Goal: Task Accomplishment & Management: Use online tool/utility

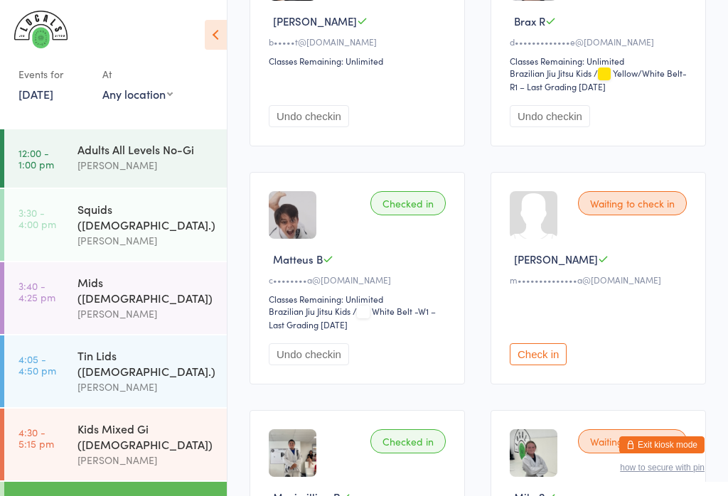
scroll to position [127, 0]
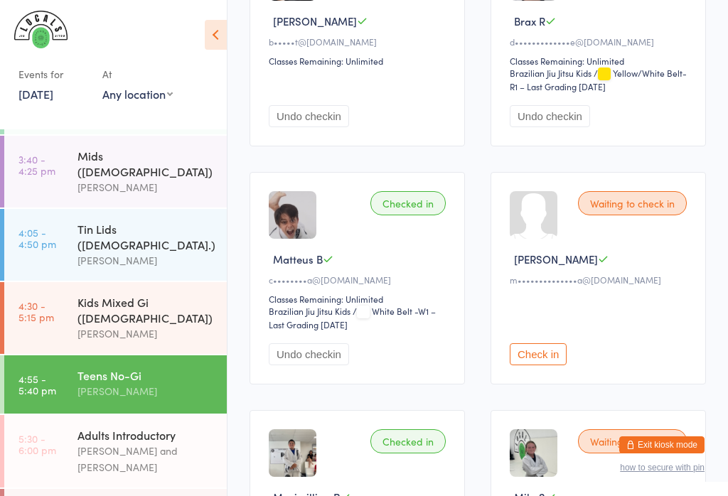
click at [149, 443] on div "[PERSON_NAME] and [PERSON_NAME]" at bounding box center [145, 459] width 137 height 33
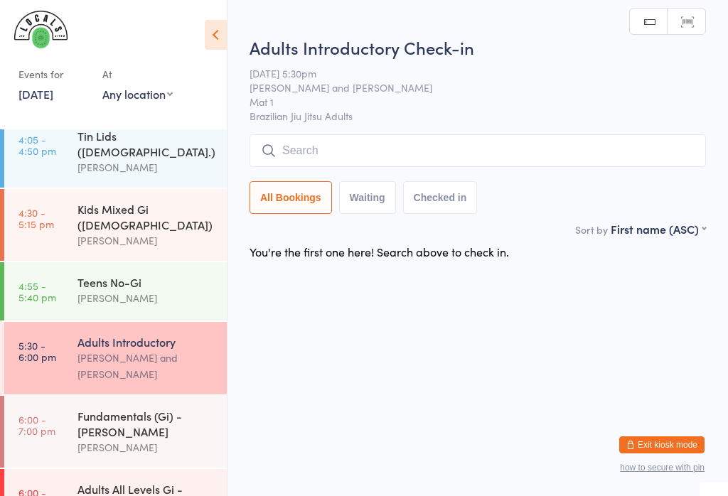
scroll to position [219, 0]
click at [162, 482] on div "Adults All Levels Gi - [PERSON_NAME]" at bounding box center [145, 497] width 137 height 31
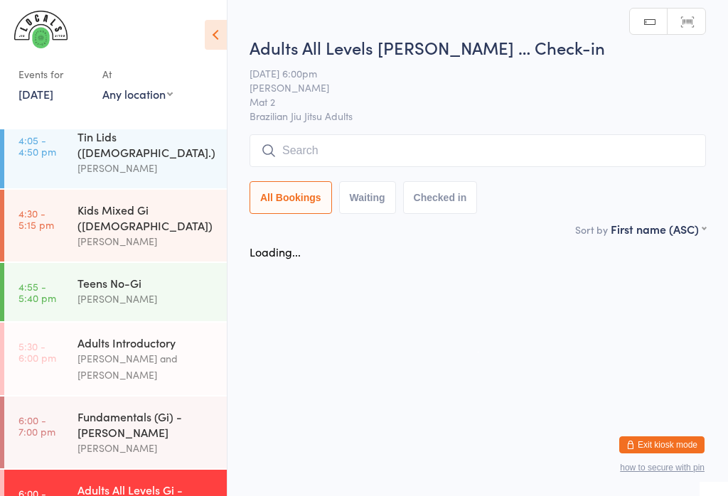
click at [367, 161] on input "search" at bounding box center [477, 150] width 456 height 33
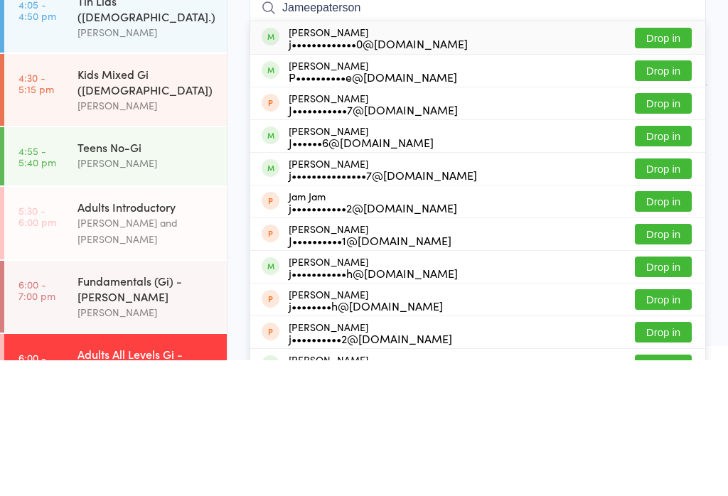
type input "Jameepaterson"
click at [660, 163] on button "Drop in" at bounding box center [663, 173] width 57 height 21
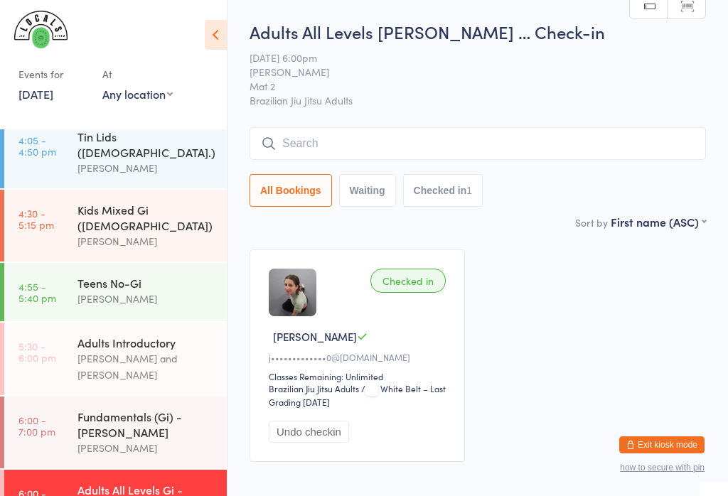
click at [0, 195] on div at bounding box center [2, 226] width 4 height 72
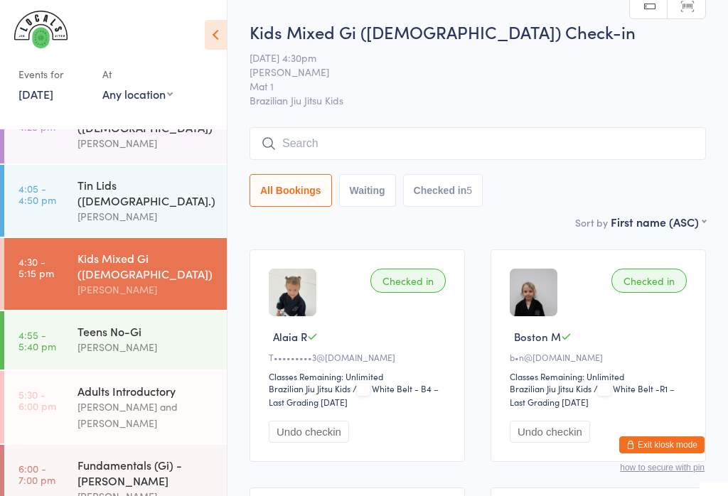
scroll to position [219, 0]
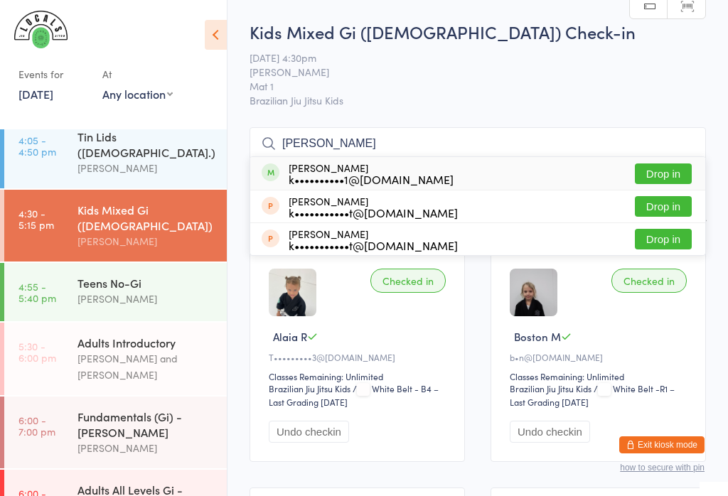
type input "[PERSON_NAME]"
click at [660, 176] on button "Drop in" at bounding box center [663, 173] width 57 height 21
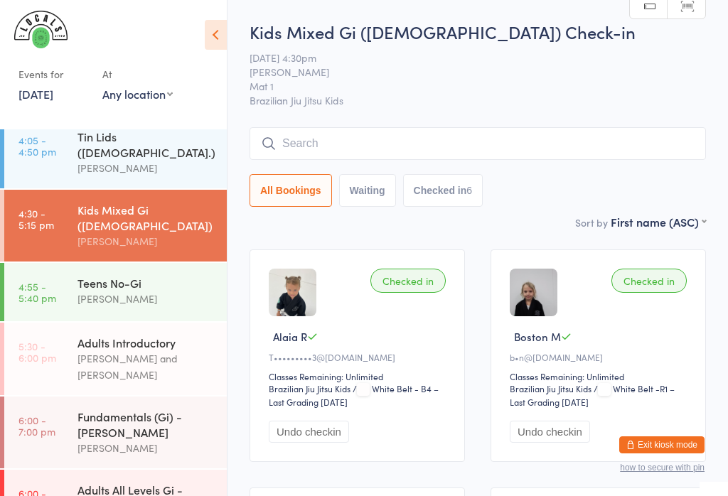
click at [180, 409] on div "Fundamentals (Gi) - [PERSON_NAME]" at bounding box center [145, 424] width 137 height 31
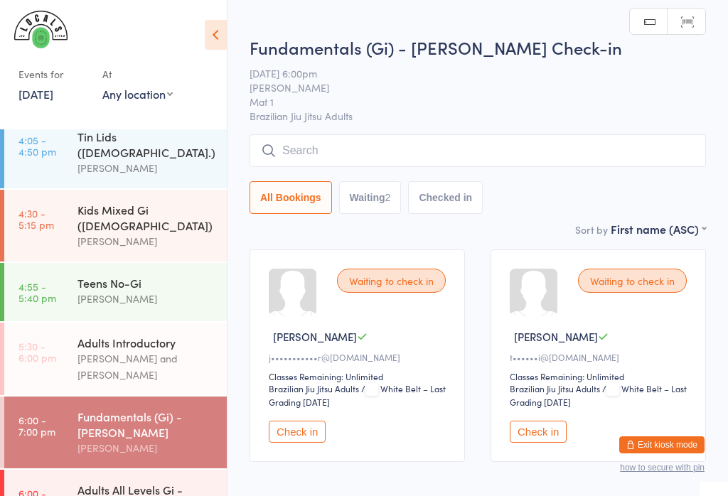
click at [500, 150] on input "search" at bounding box center [477, 150] width 456 height 33
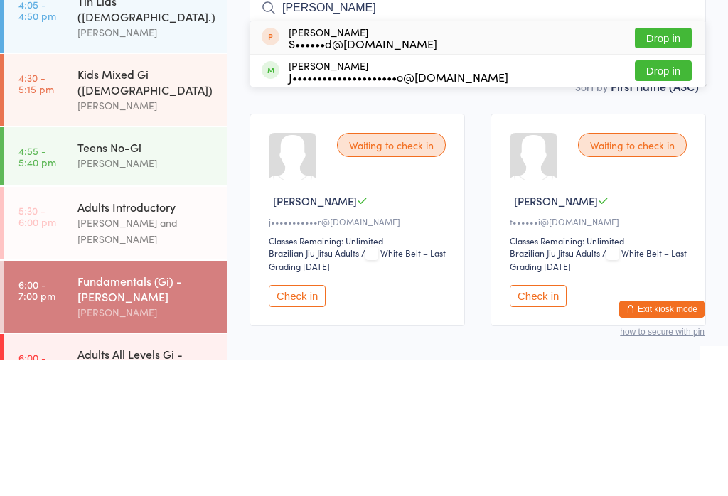
type input "[PERSON_NAME]"
click at [672, 196] on button "Drop in" at bounding box center [663, 206] width 57 height 21
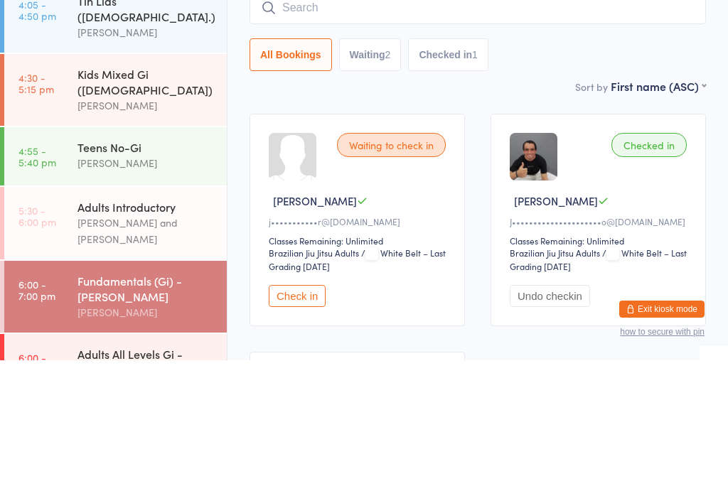
click at [265, 237] on div "Waiting to check in [PERSON_NAME] S j•••••••••••r@[DOMAIN_NAME] Classes Remaini…" at bounding box center [478, 475] width 482 height 476
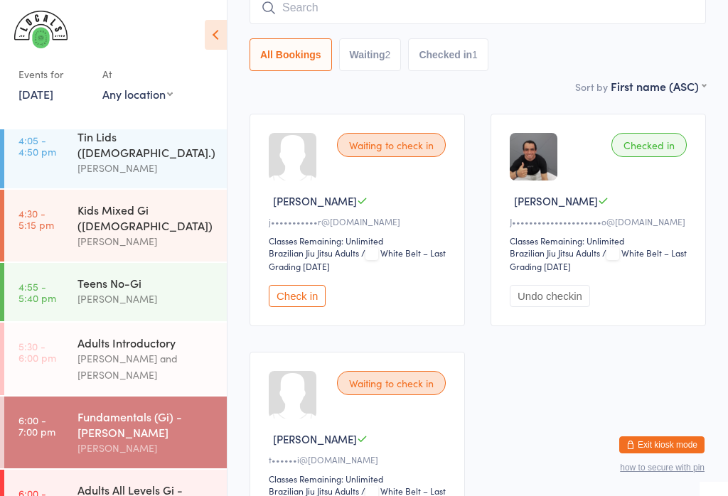
click at [304, 10] on input "search" at bounding box center [477, 7] width 456 height 33
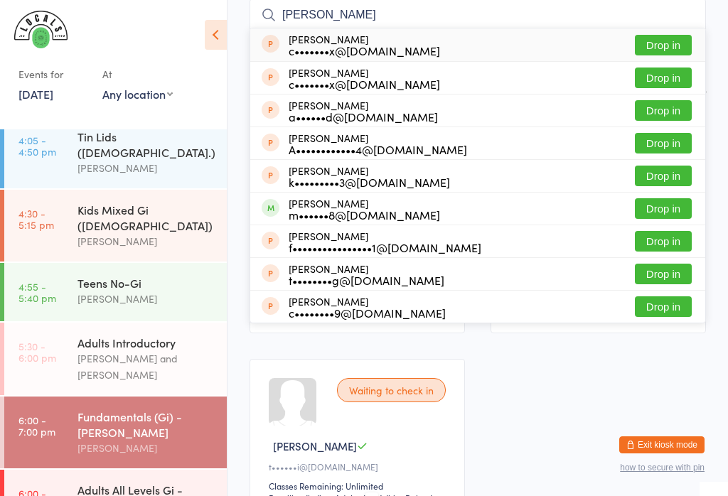
scroll to position [197, 0]
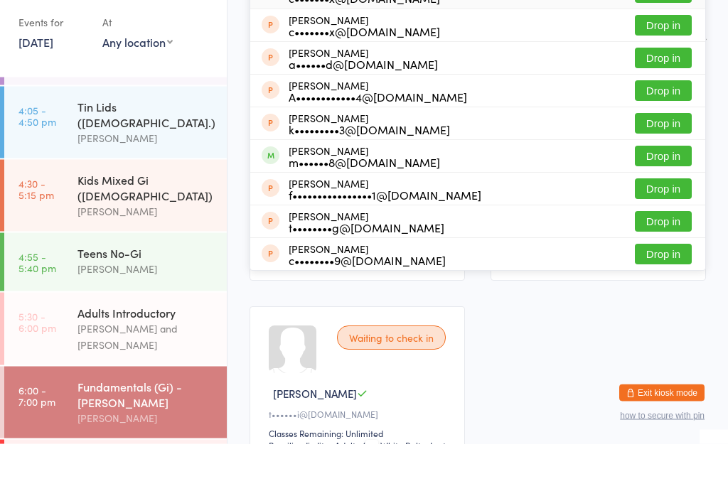
type input "[PERSON_NAME]"
click at [647, 198] on button "Drop in" at bounding box center [663, 208] width 57 height 21
